Goal: Obtain resource: Download file/media

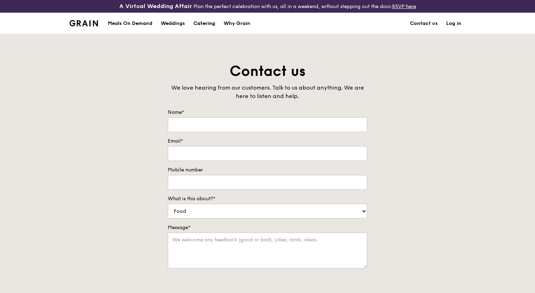
click at [206, 25] on div "Catering" at bounding box center [204, 23] width 22 height 21
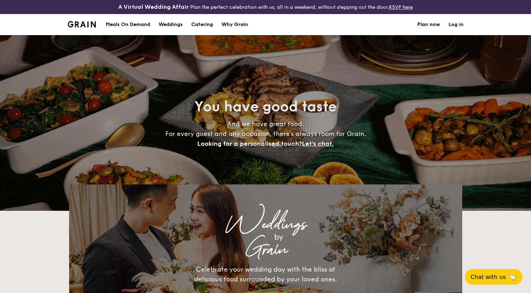
select select
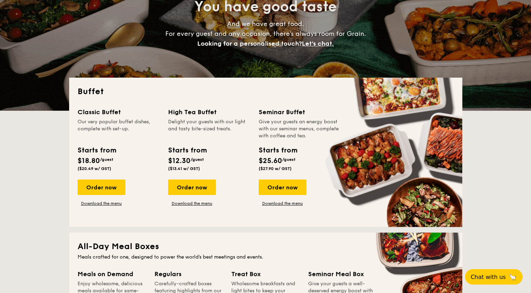
scroll to position [140, 0]
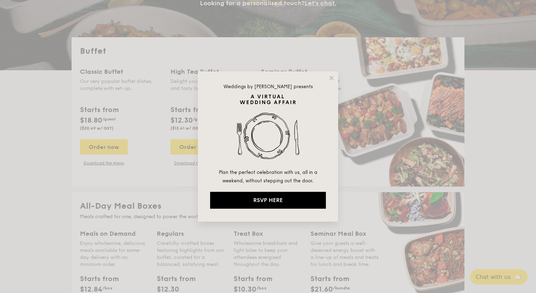
click at [330, 75] on icon at bounding box center [331, 78] width 6 height 6
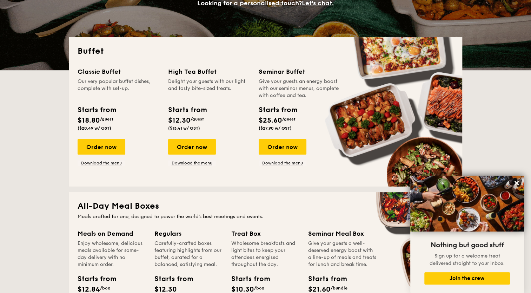
click at [103, 162] on link "Download the menu" at bounding box center [102, 163] width 48 height 6
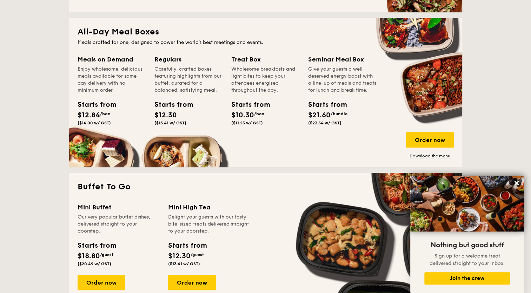
scroll to position [316, 0]
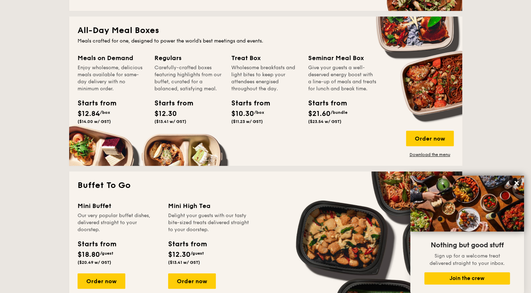
click at [422, 155] on link "Download the menu" at bounding box center [430, 155] width 48 height 6
